Goal: Task Accomplishment & Management: Complete application form

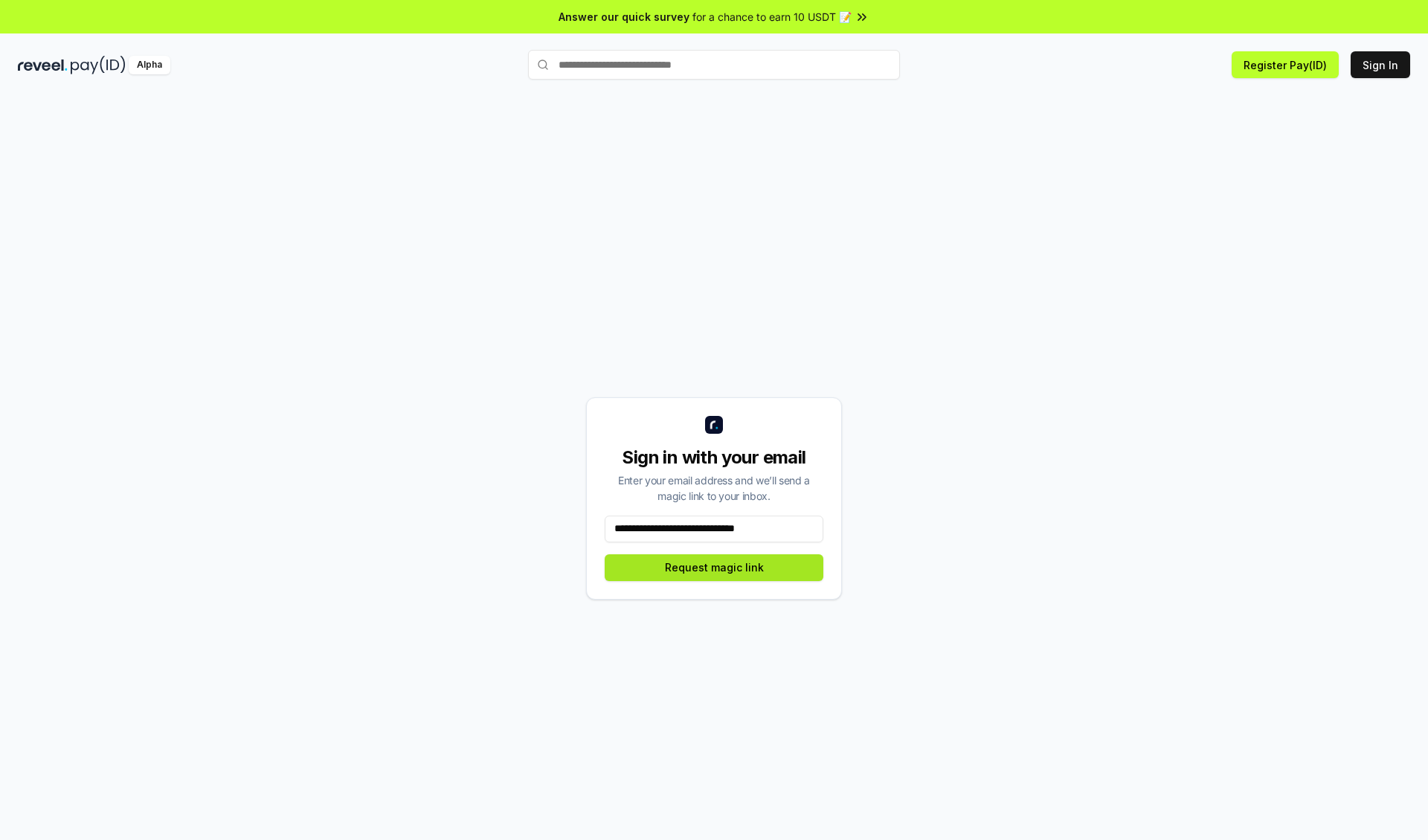
type input "**********"
click at [714, 567] on button "Request magic link" at bounding box center [714, 568] width 219 height 27
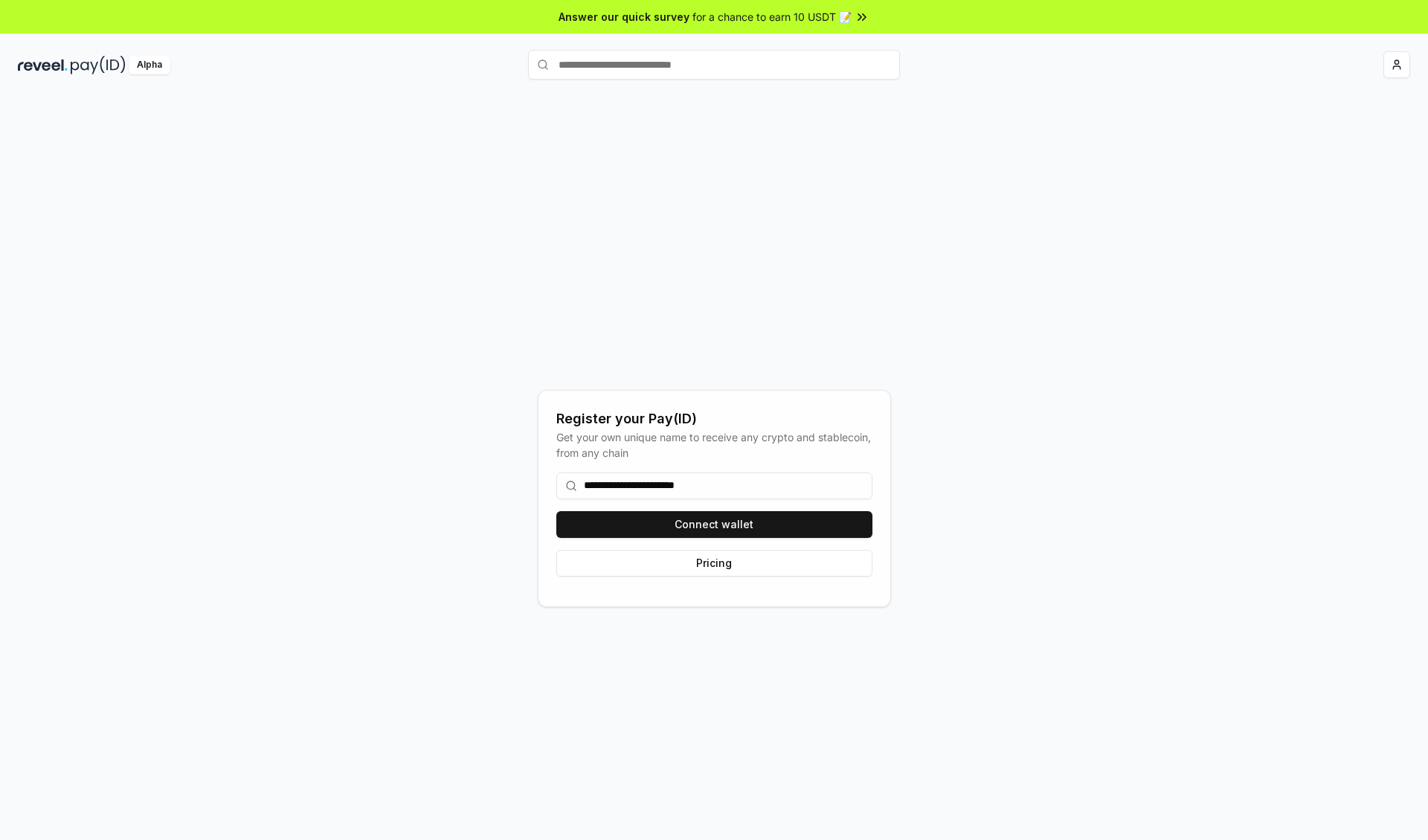
type input "**********"
